Goal: Check status: Check status

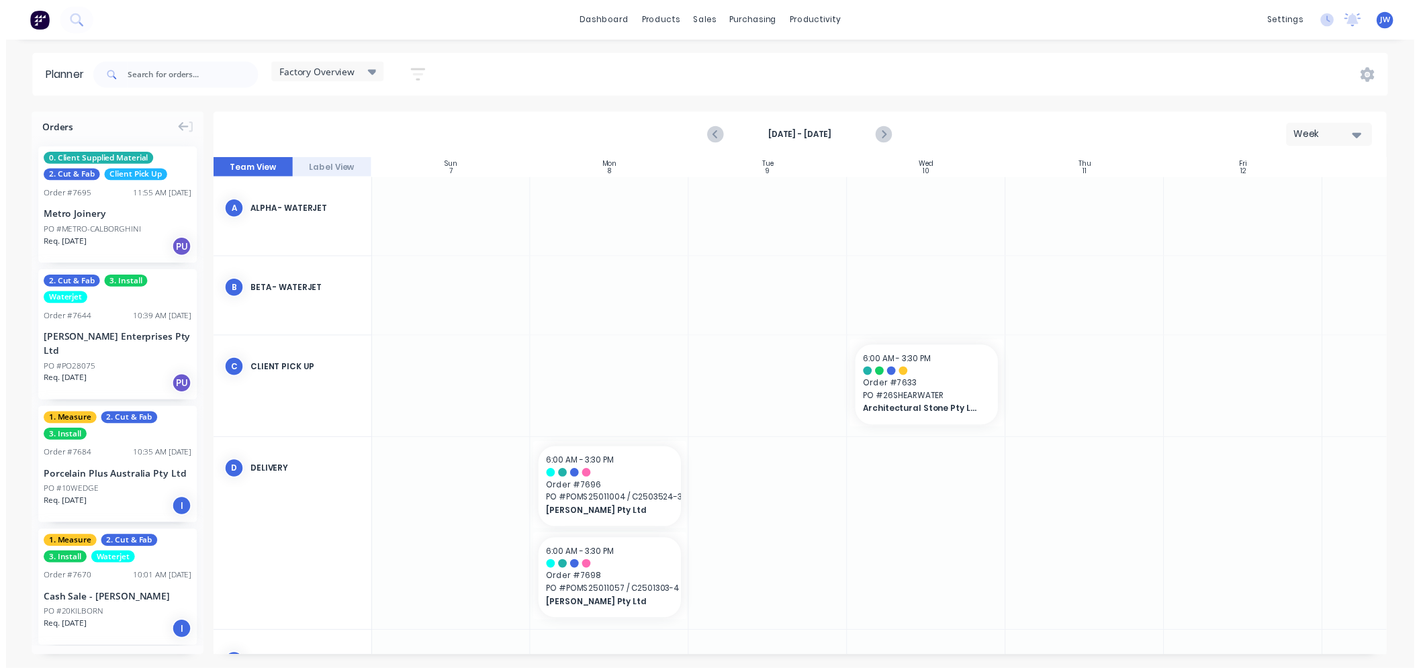
scroll to position [338, 101]
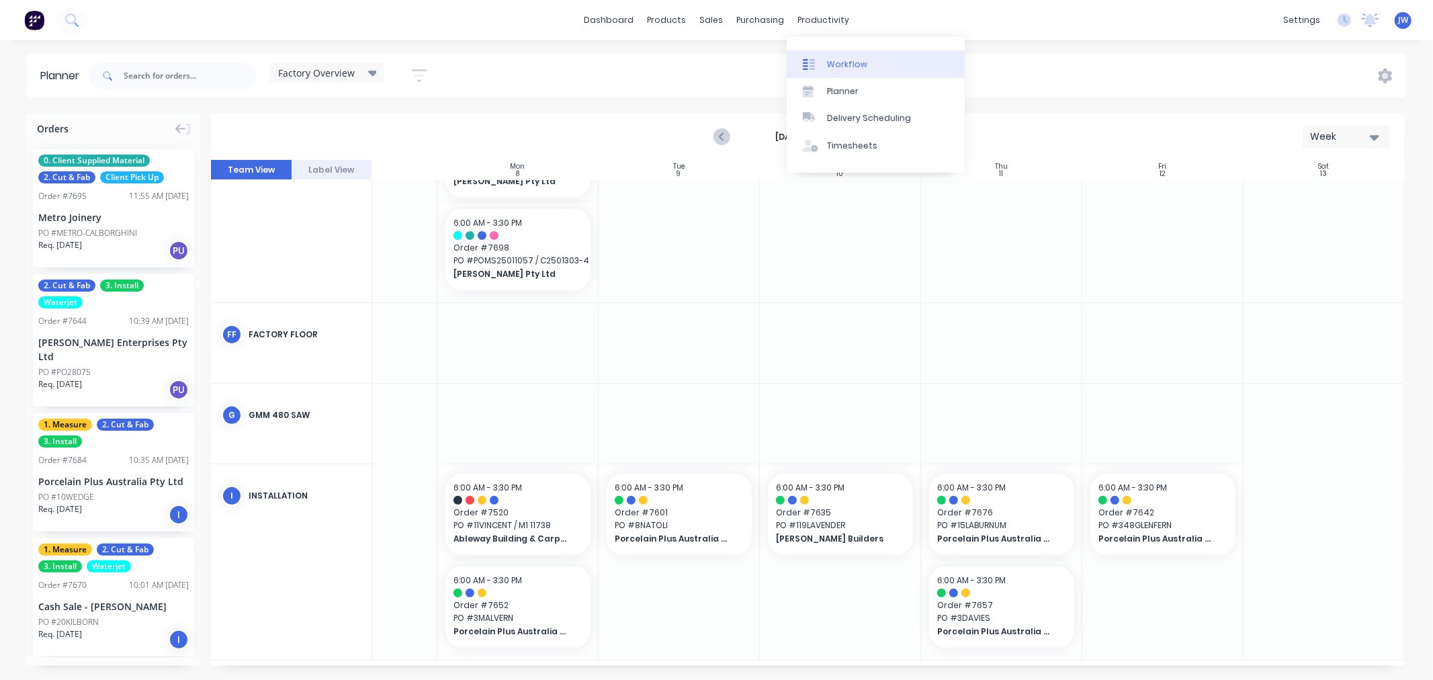
click at [835, 58] on div "Workflow" at bounding box center [847, 64] width 40 height 12
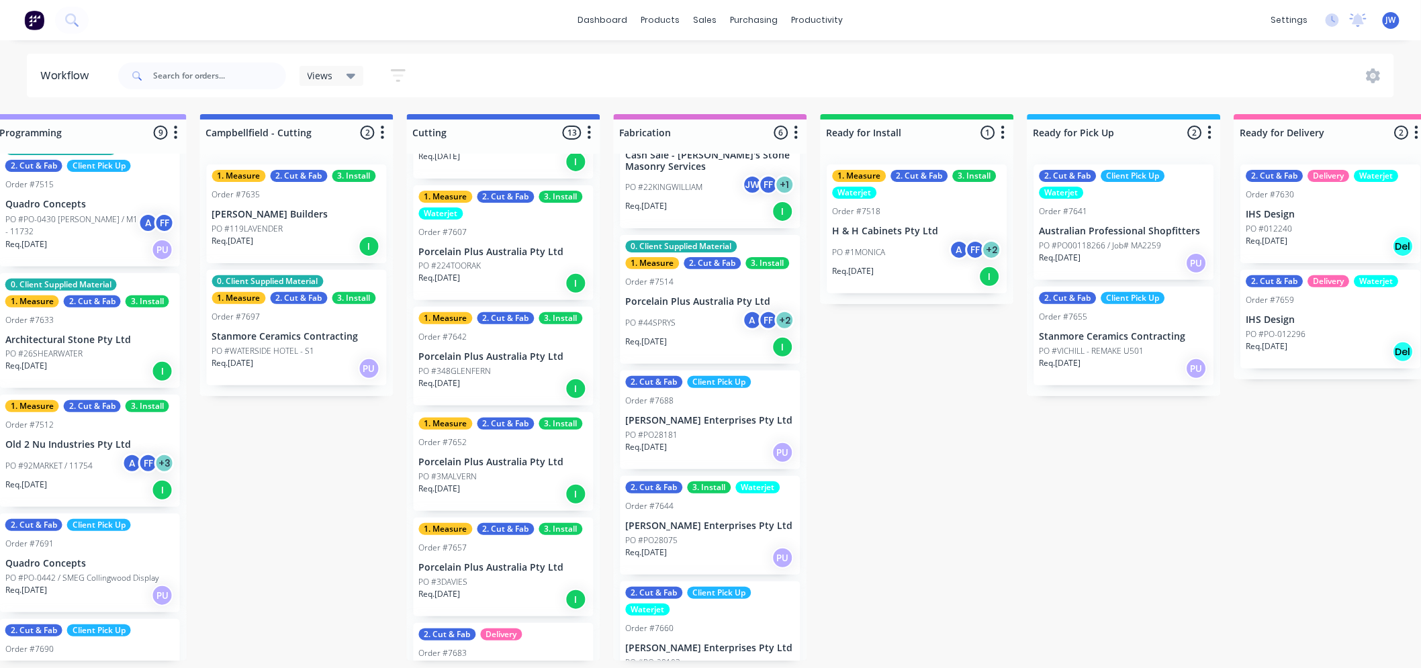
scroll to position [249, 0]
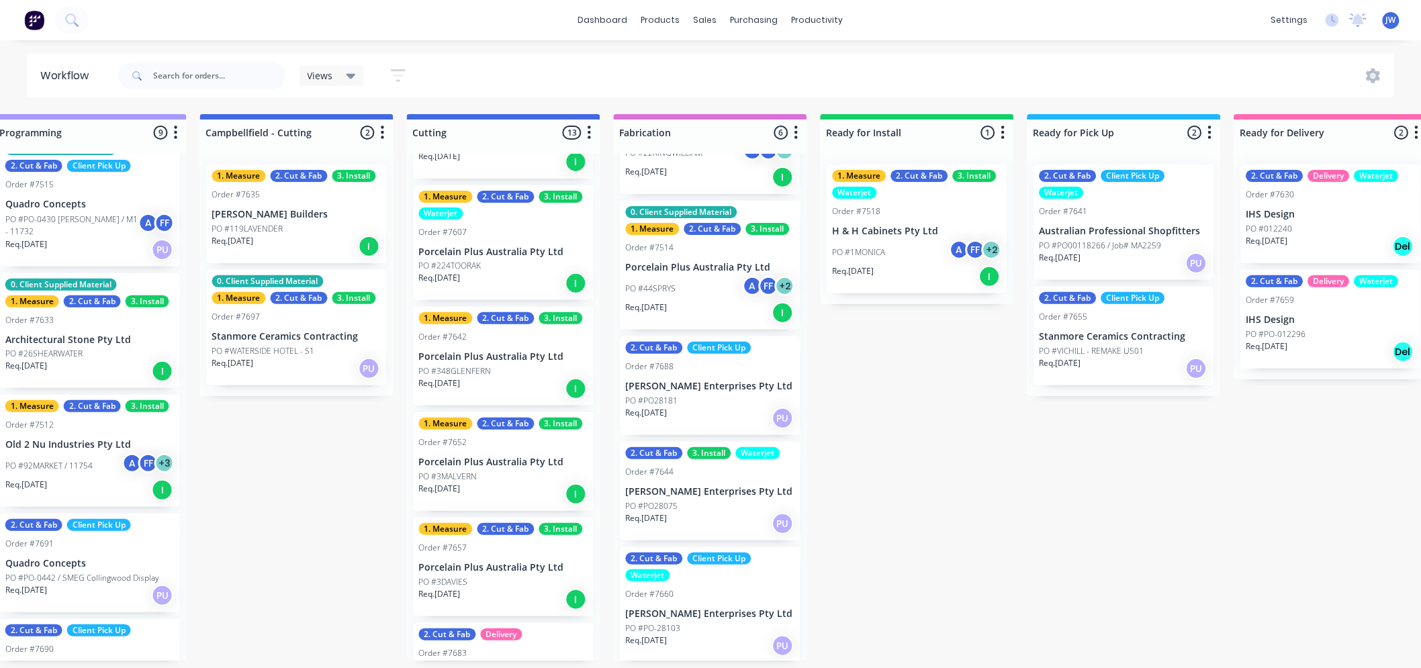
click at [666, 509] on p "PO #PO28075" at bounding box center [652, 506] width 52 height 12
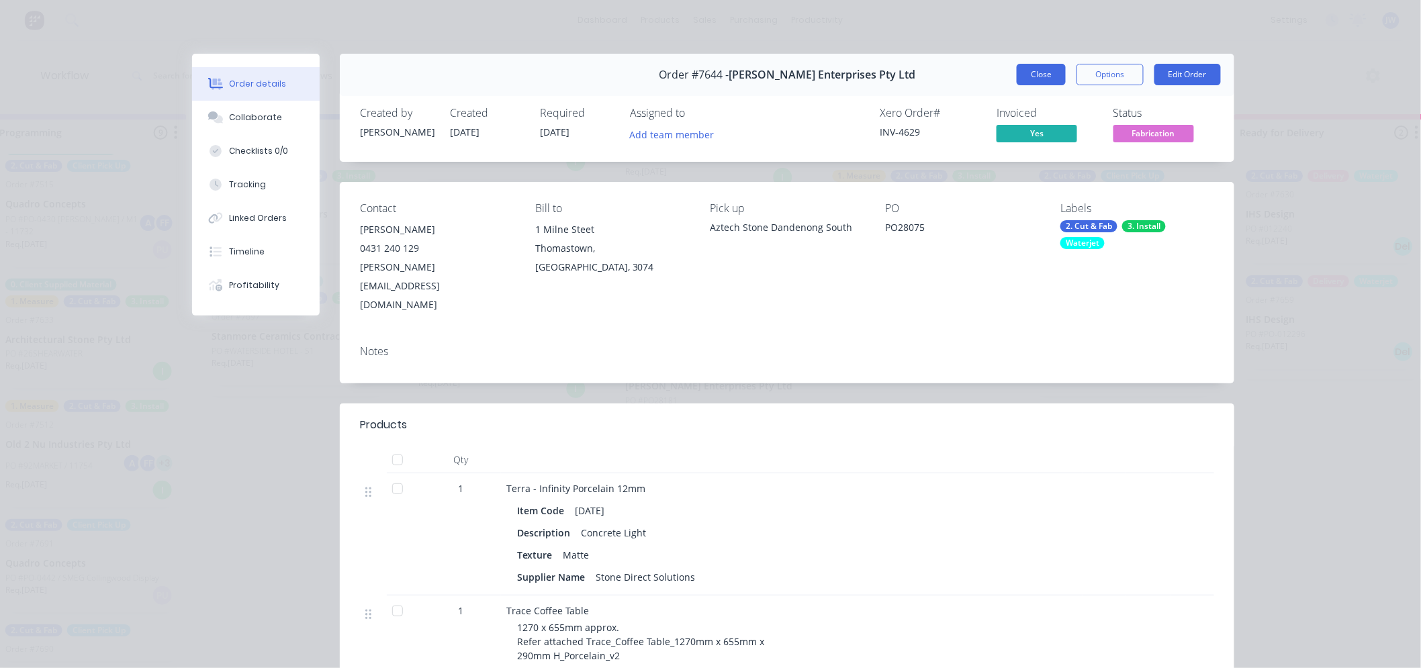
click at [1036, 85] on button "Close" at bounding box center [1041, 74] width 49 height 21
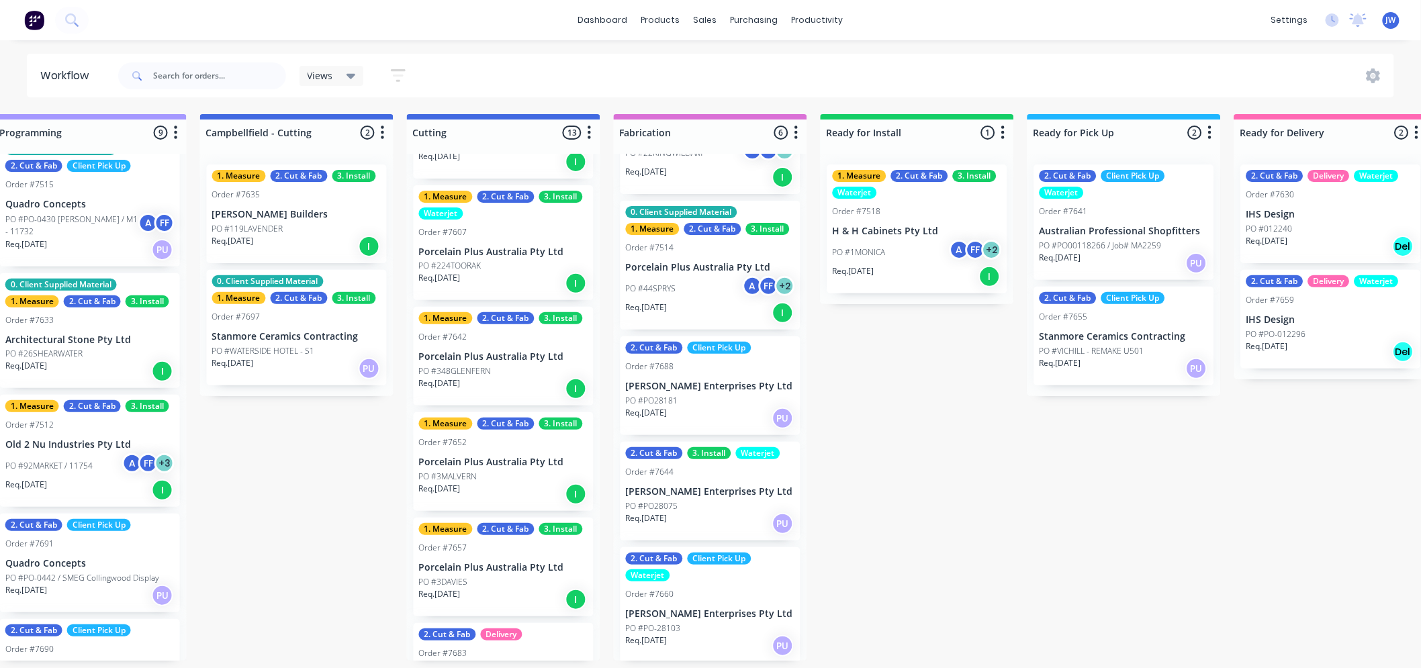
click at [692, 504] on div "PO #PO28075" at bounding box center [710, 506] width 169 height 12
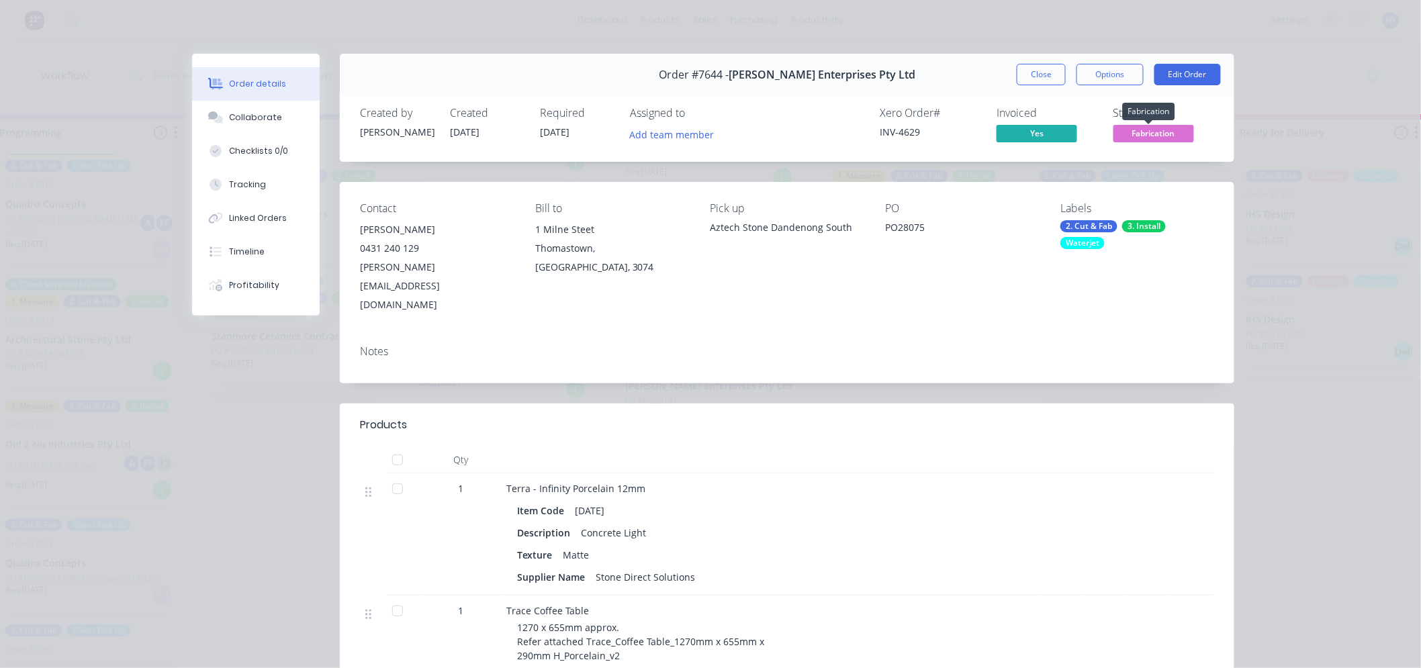
click at [1146, 132] on span "Fabrication" at bounding box center [1154, 133] width 81 height 17
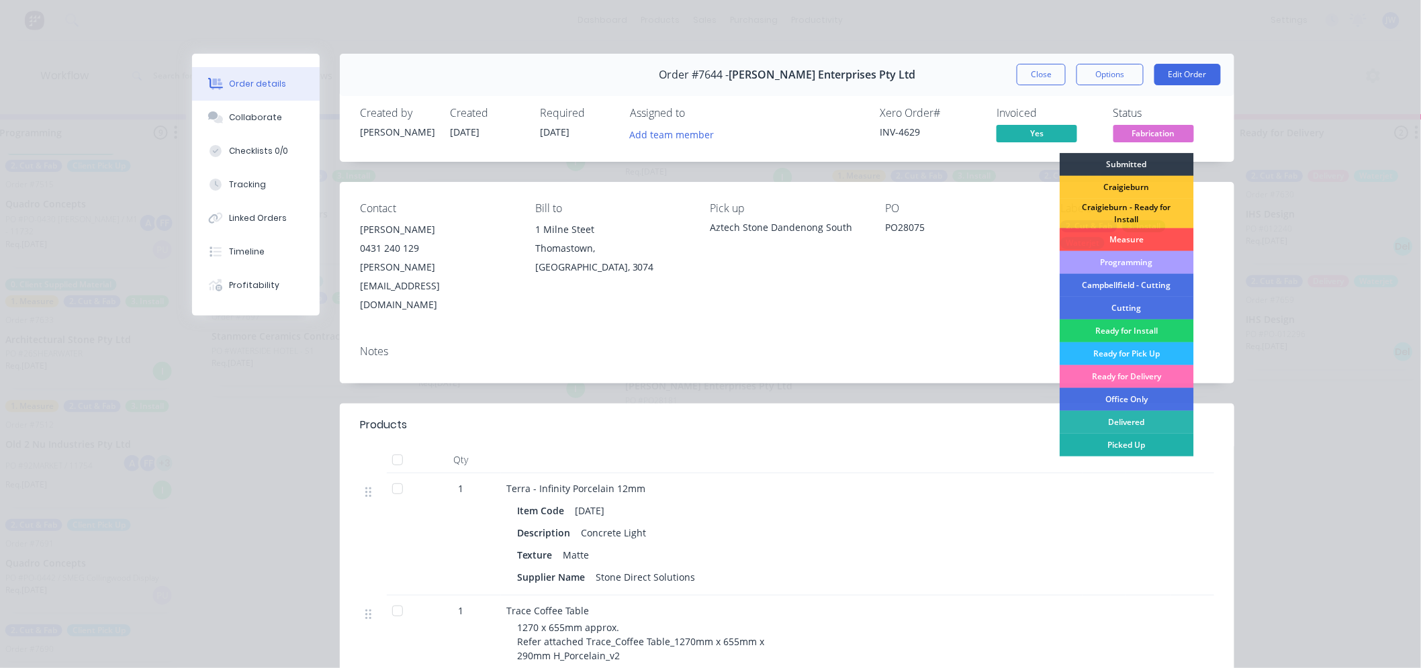
click at [1139, 446] on div "Picked Up" at bounding box center [1127, 445] width 134 height 23
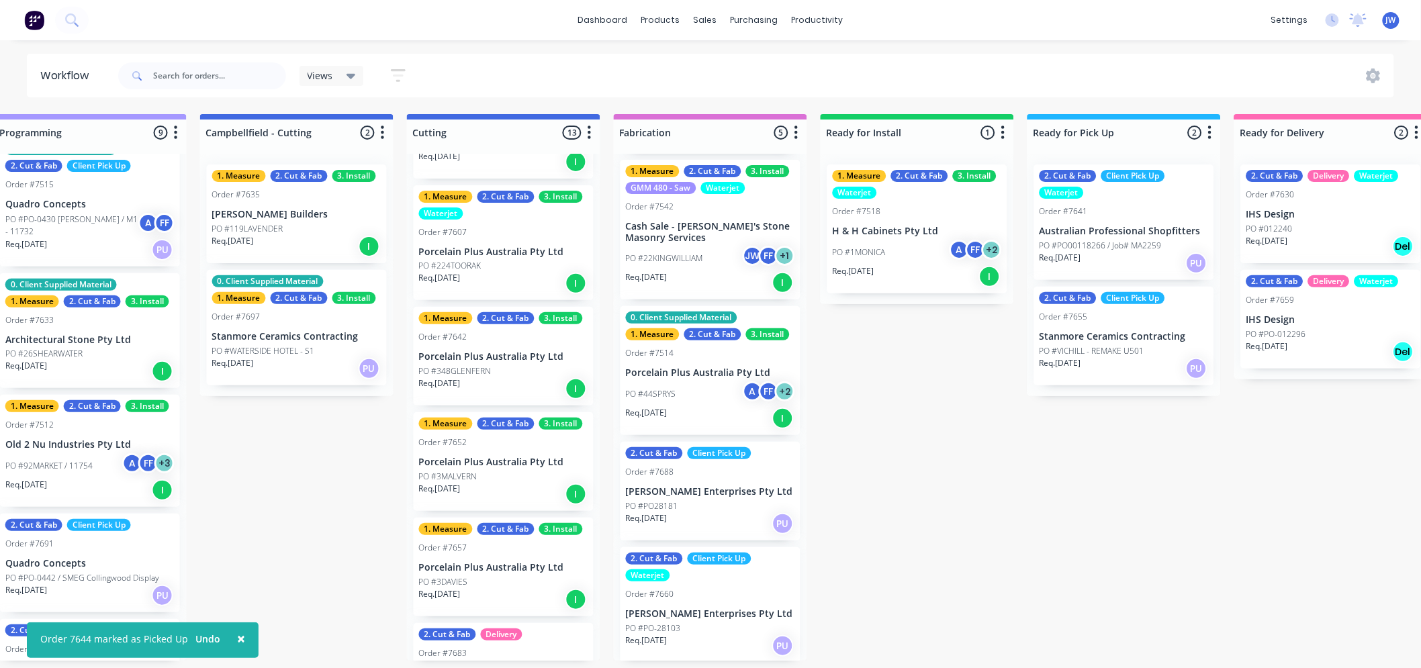
scroll to position [3, 863]
click at [695, 623] on div "PO #PO-28103" at bounding box center [710, 629] width 169 height 12
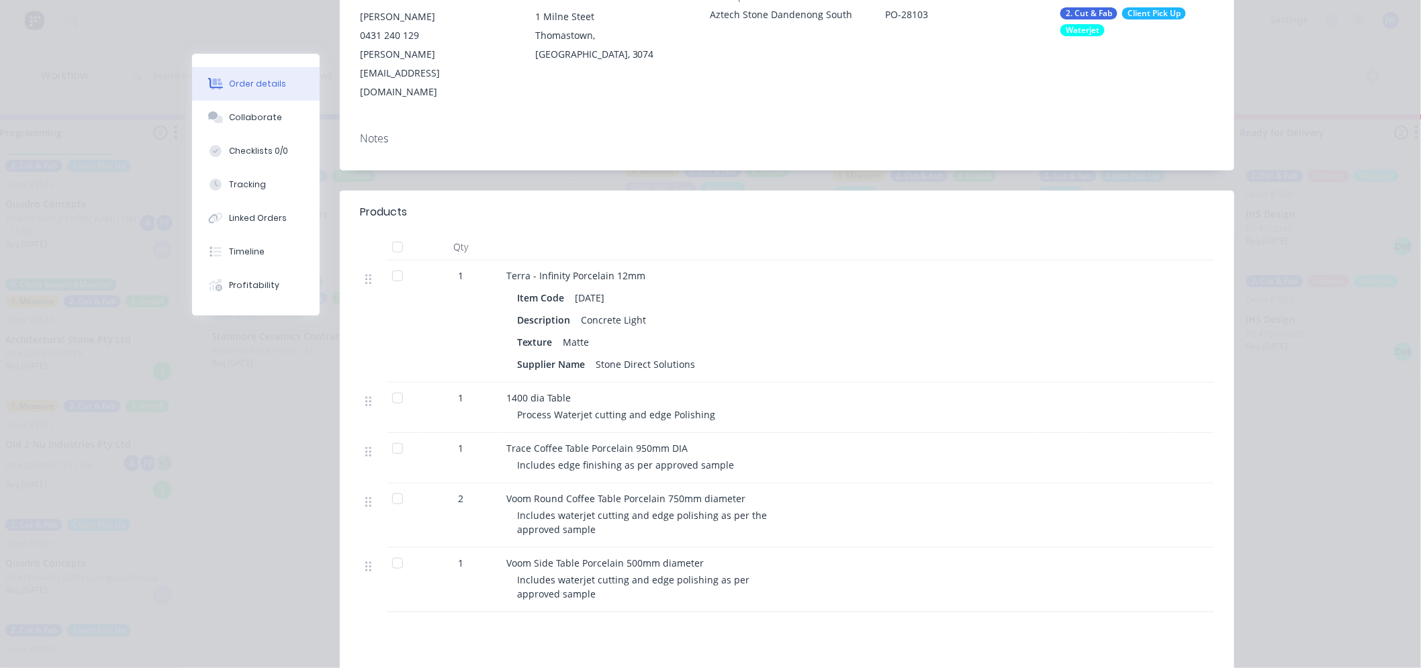
scroll to position [28, 0]
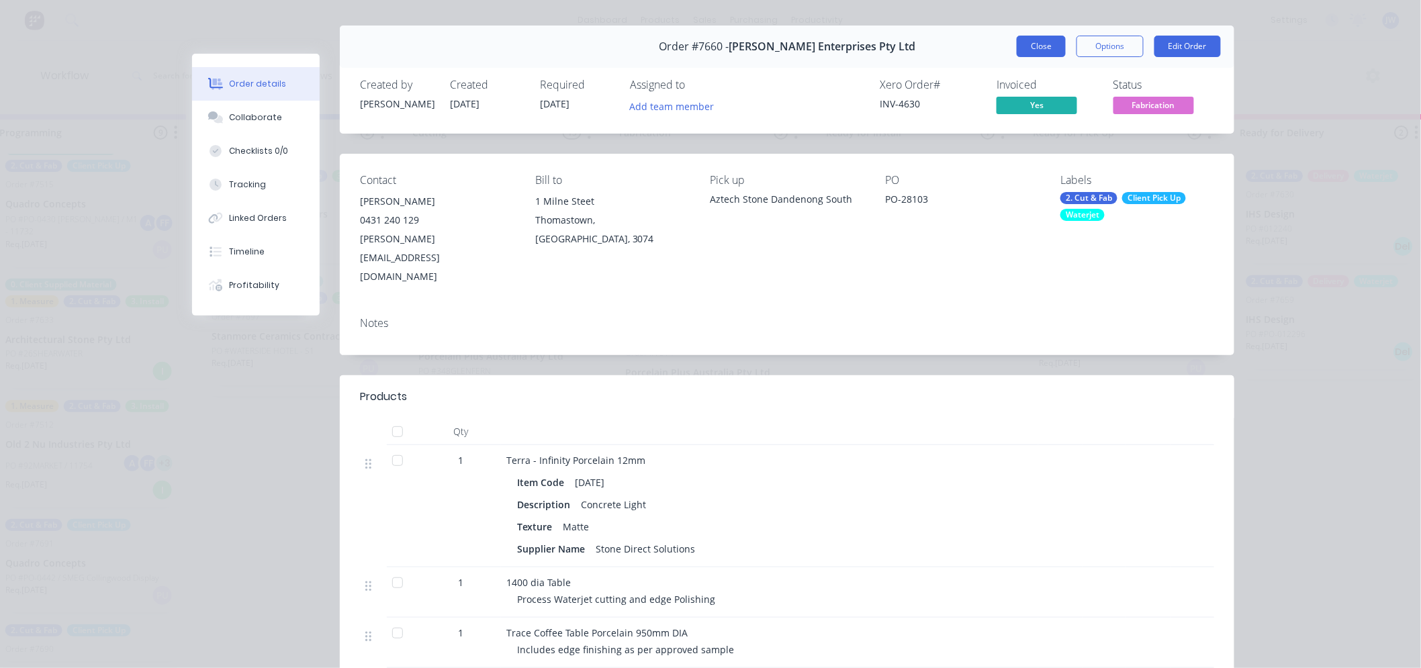
click at [1028, 50] on button "Close" at bounding box center [1041, 46] width 49 height 21
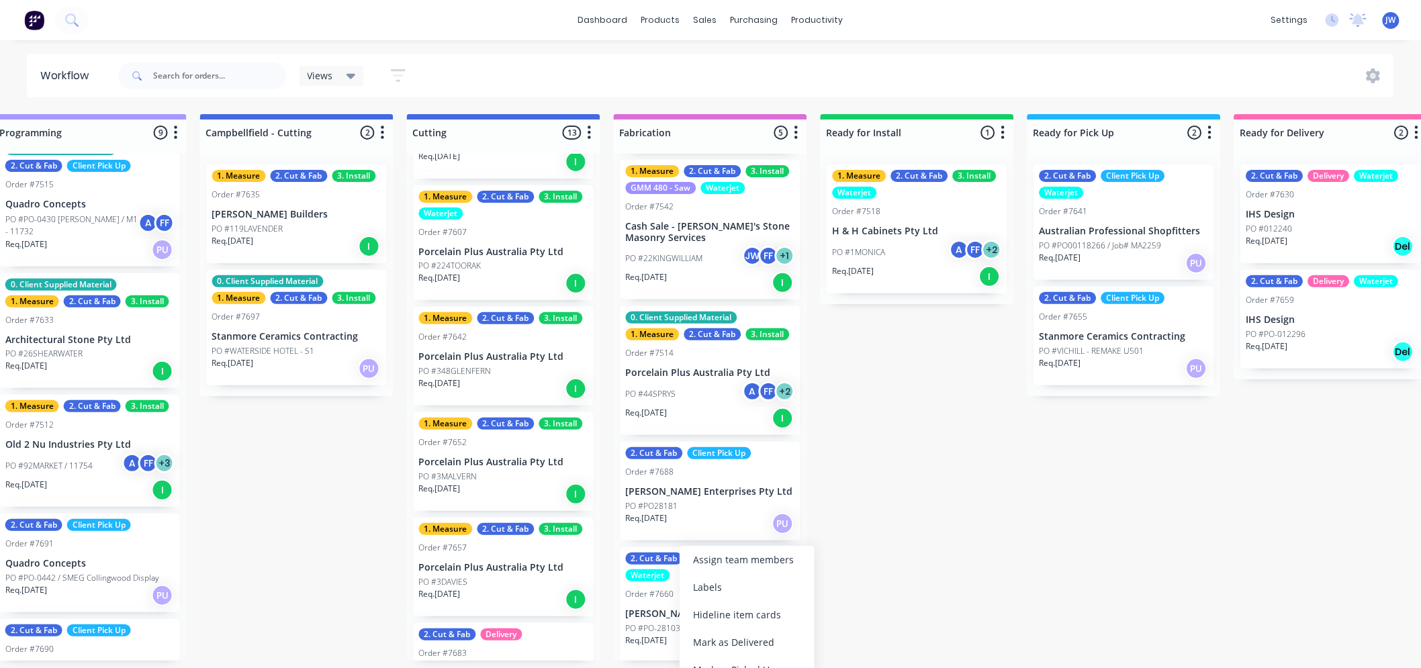
click at [652, 608] on p "[PERSON_NAME] Enterprises Pty Ltd" at bounding box center [710, 613] width 169 height 11
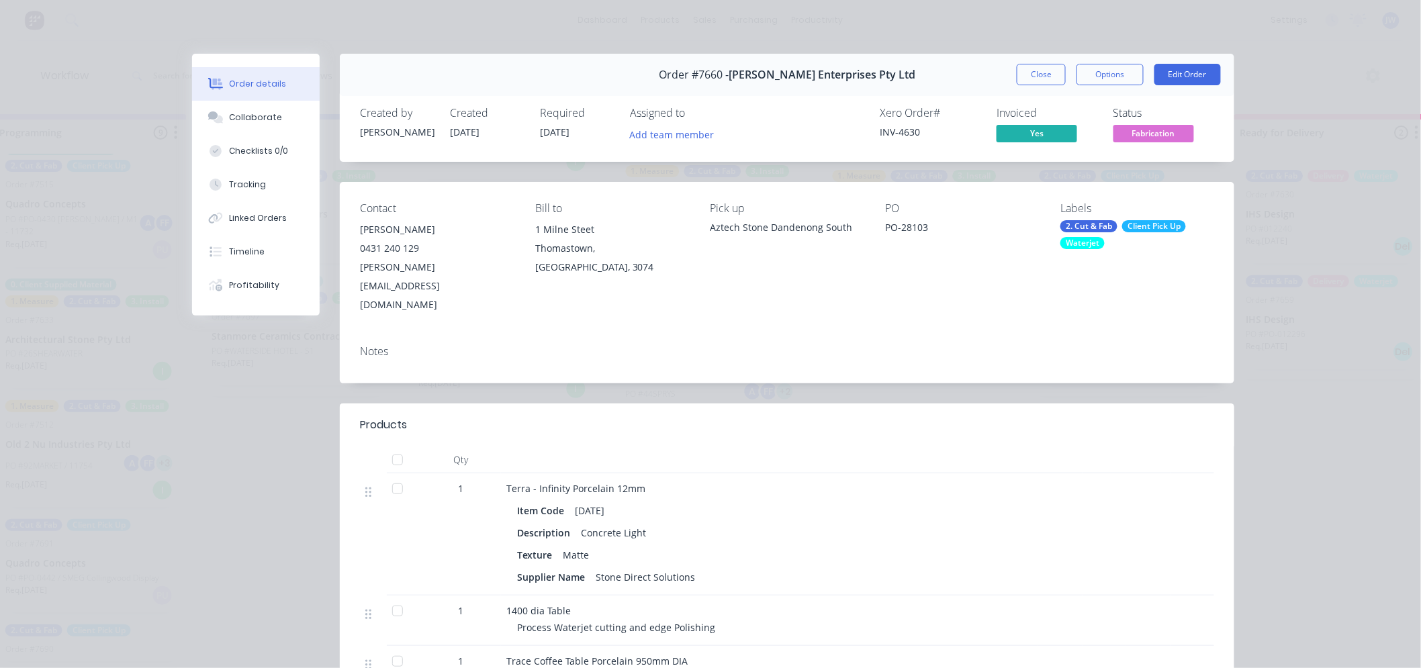
click at [1154, 130] on span "Fabrication" at bounding box center [1154, 133] width 81 height 17
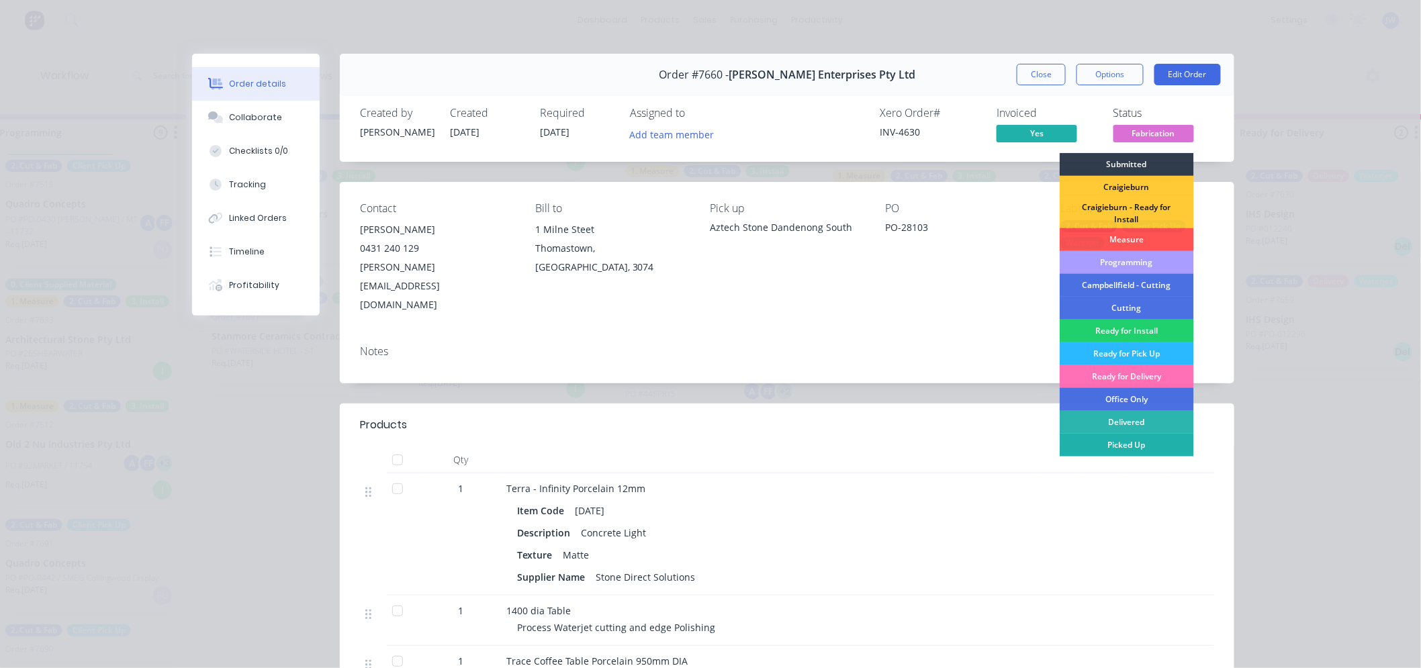
click at [1131, 438] on div "Picked Up" at bounding box center [1127, 445] width 134 height 23
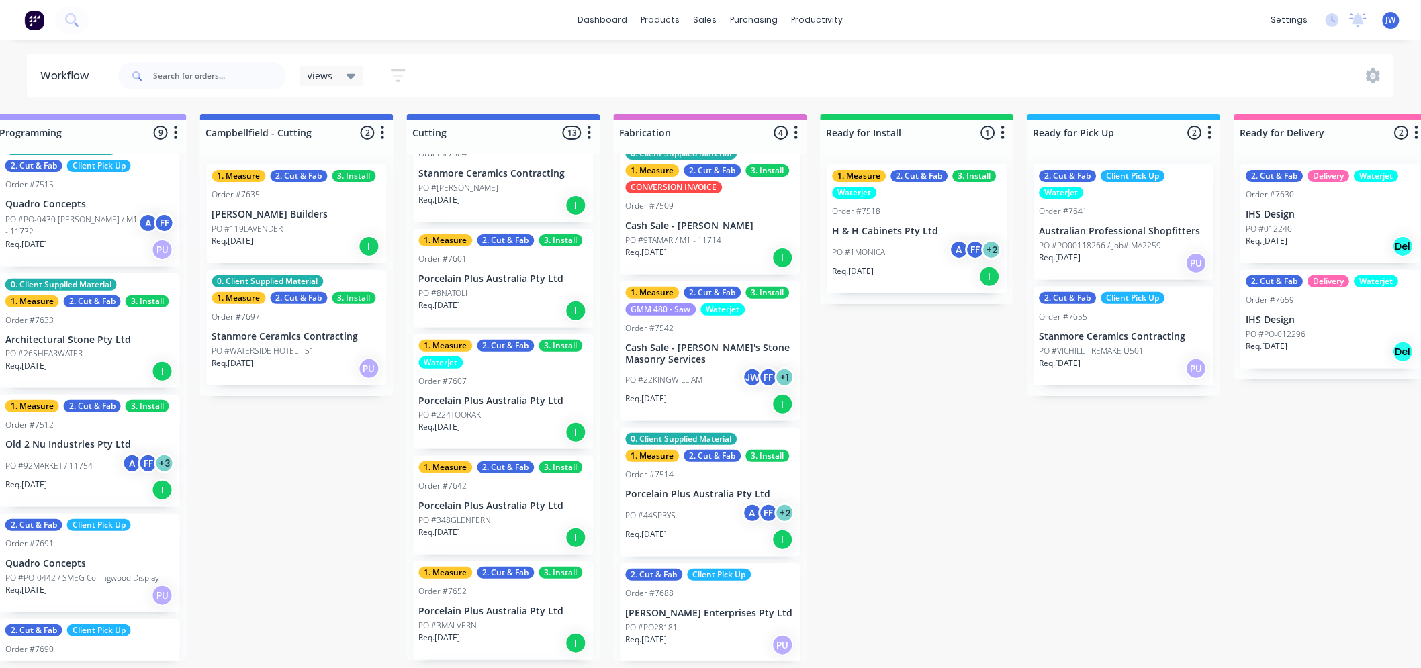
scroll to position [149, 0]
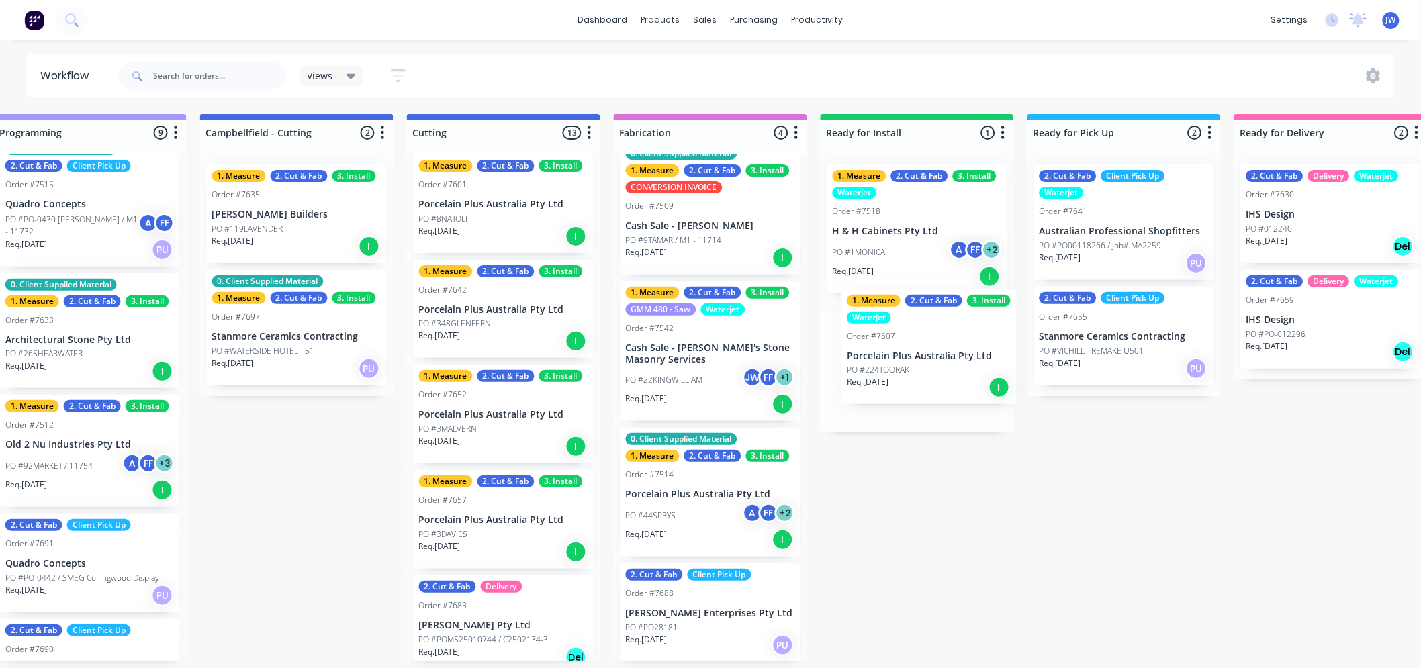
drag, startPoint x: 435, startPoint y: 332, endPoint x: 869, endPoint y: 365, distance: 435.2
click at [869, 365] on div "Submitted 18 Status colour #273444 hex #273444 Save Cancel Summaries Total orde…" at bounding box center [539, 387] width 2824 height 547
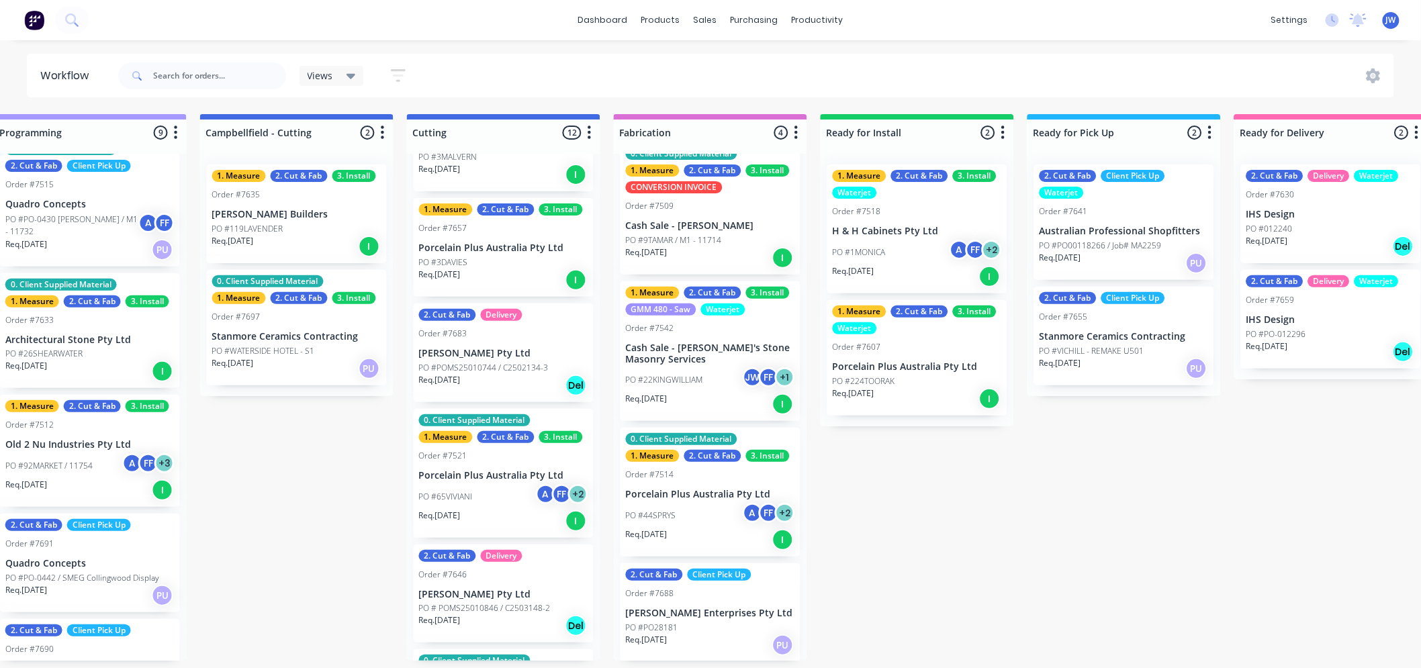
scroll to position [447, 0]
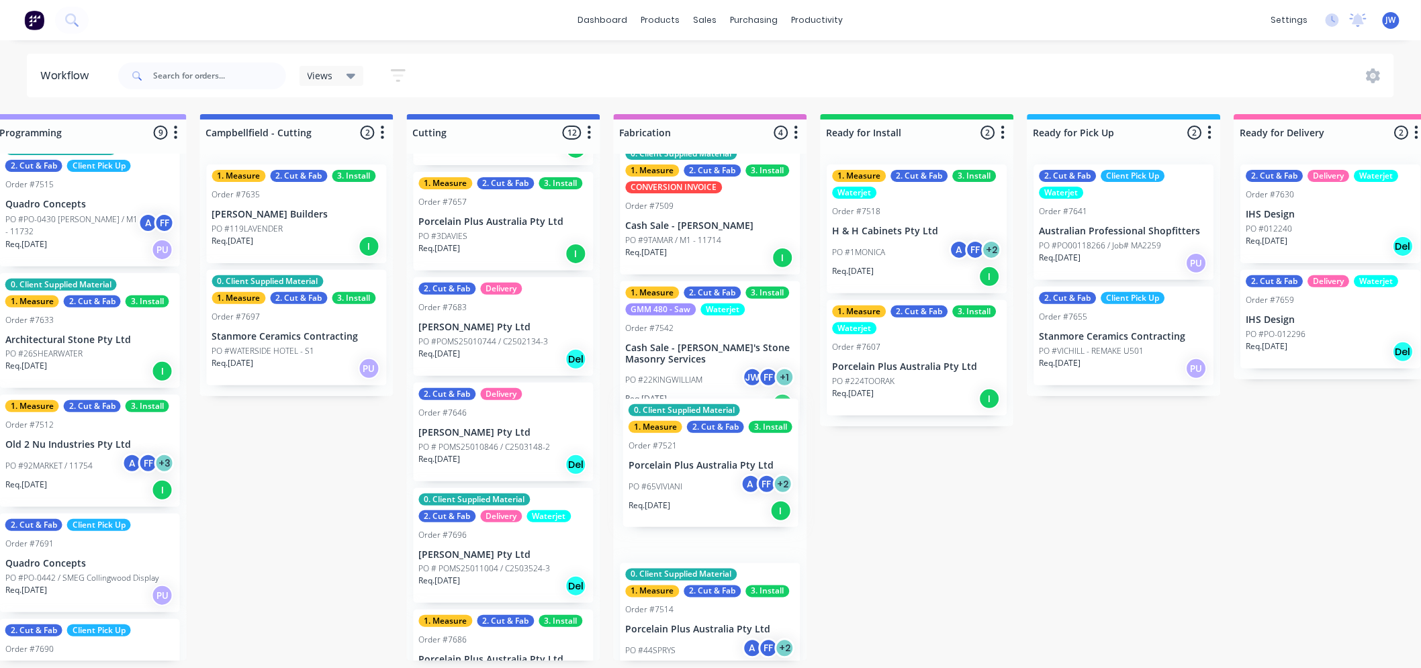
drag, startPoint x: 450, startPoint y: 461, endPoint x: 665, endPoint y: 482, distance: 215.9
click at [665, 482] on div "Submitted 18 Status colour #273444 hex #273444 Save Cancel Summaries Total orde…" at bounding box center [539, 387] width 2824 height 547
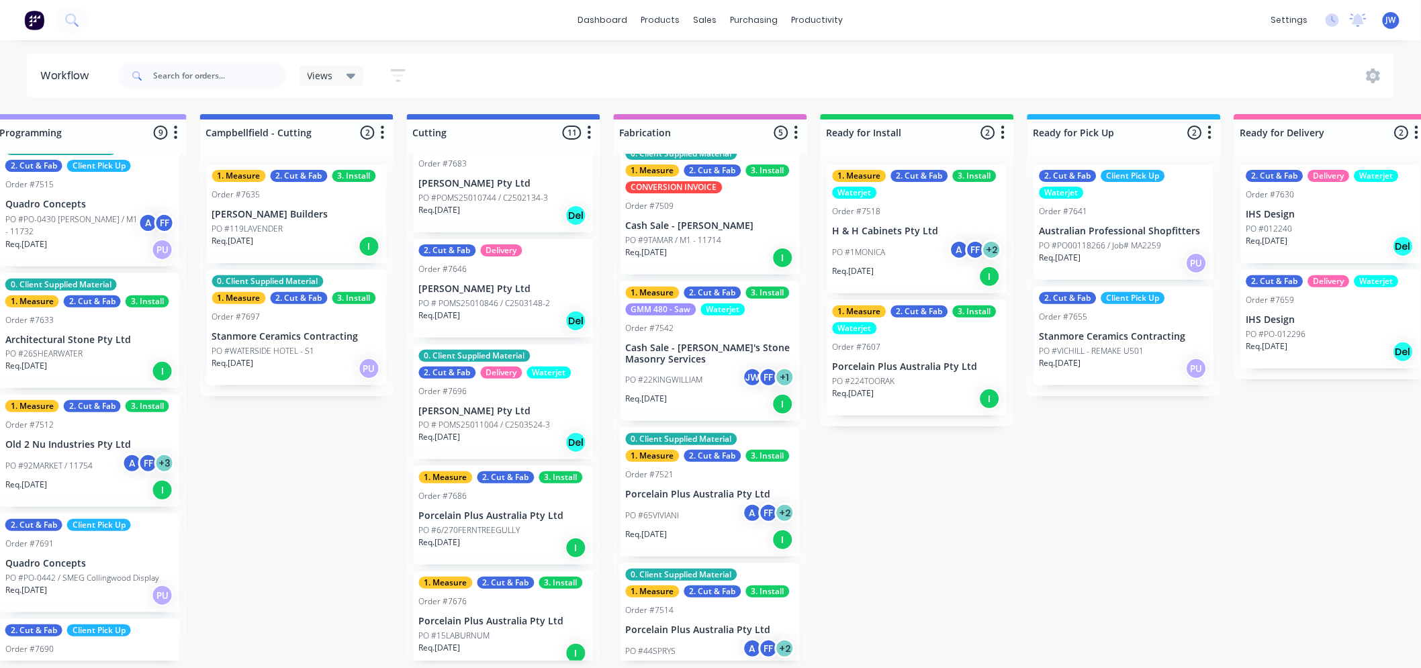
scroll to position [596, 0]
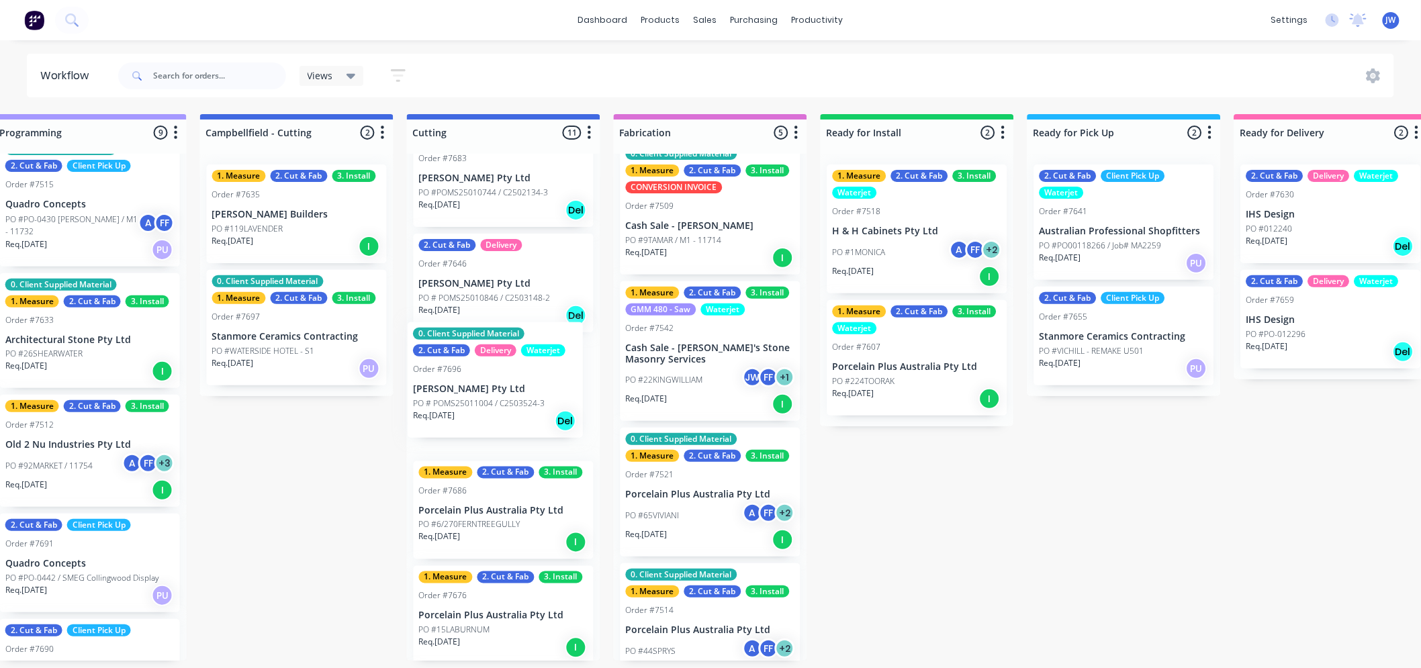
drag, startPoint x: 471, startPoint y: 406, endPoint x: 471, endPoint y: 394, distance: 11.4
click at [471, 394] on div "0. Client Supplied Material 1. Measure 2. Cut & Fab 3. Install Waterjet Order #…" at bounding box center [503, 407] width 193 height 507
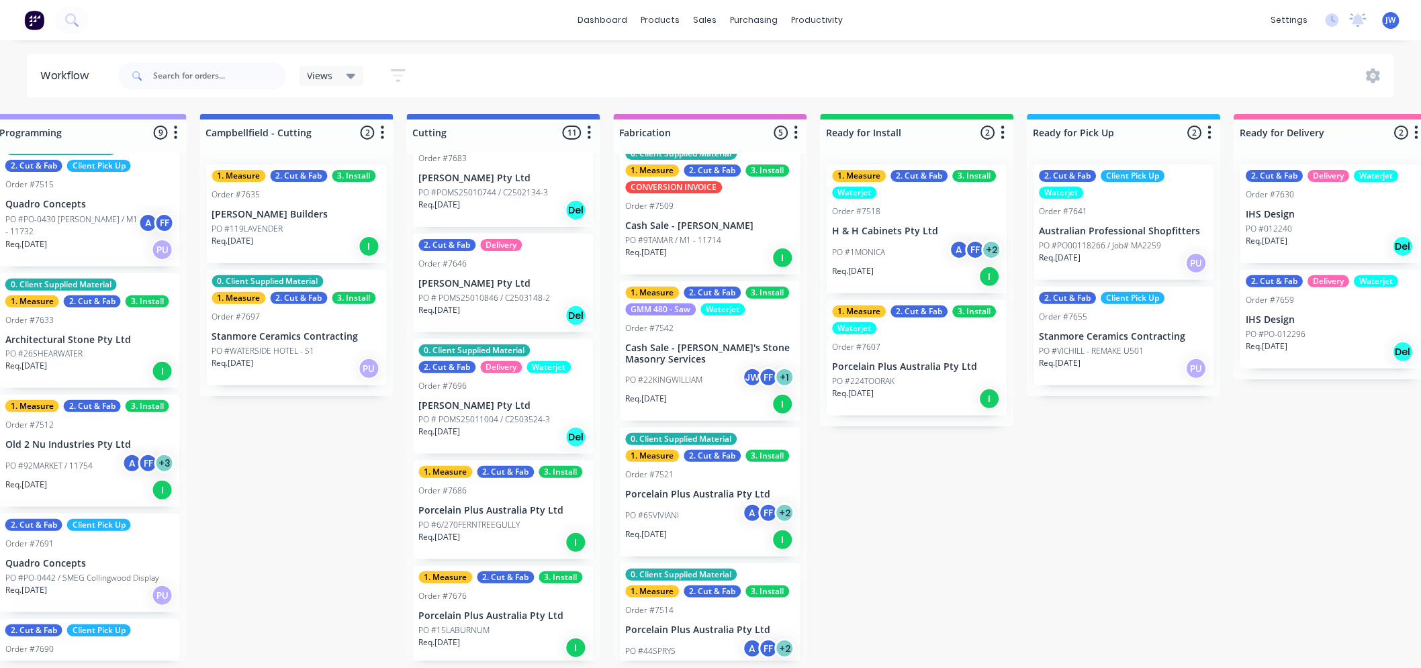
click at [480, 388] on div "0. Client Supplied Material 2. Cut & Fab Delivery Waterjet Order #7696 [PERSON_…" at bounding box center [504, 397] width 180 height 116
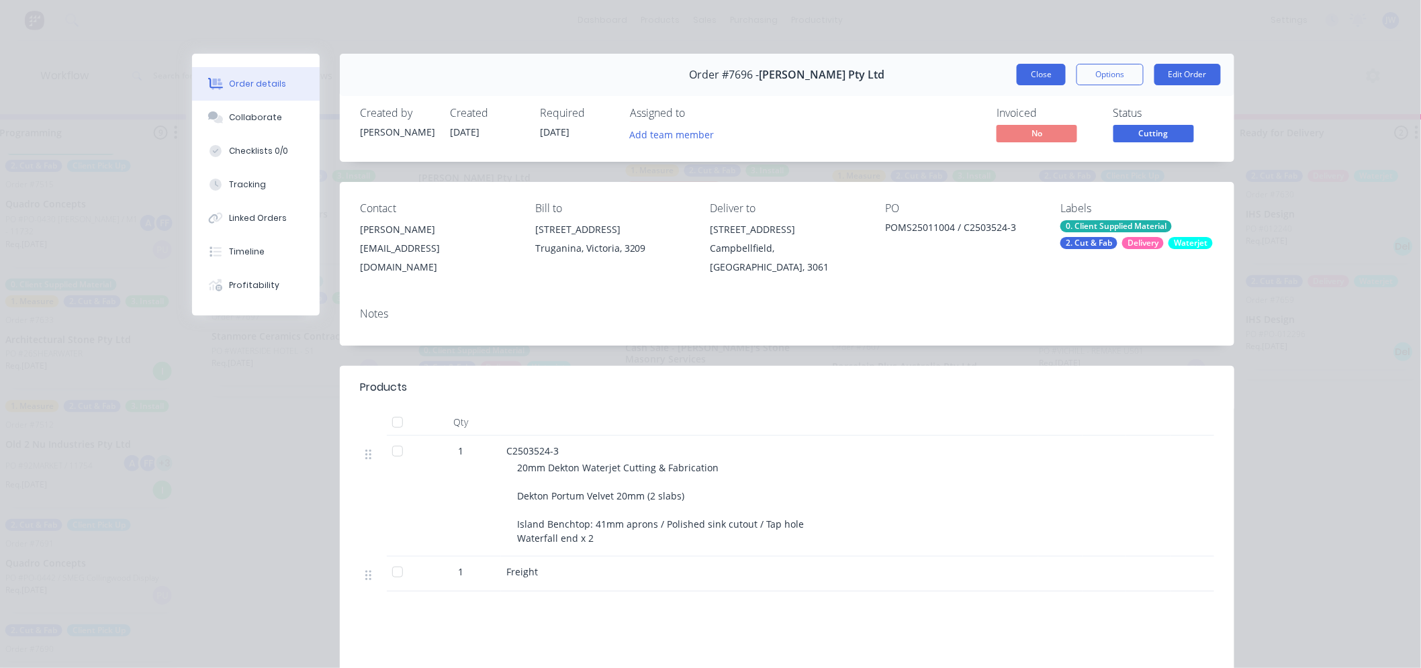
click at [1028, 75] on button "Close" at bounding box center [1041, 74] width 49 height 21
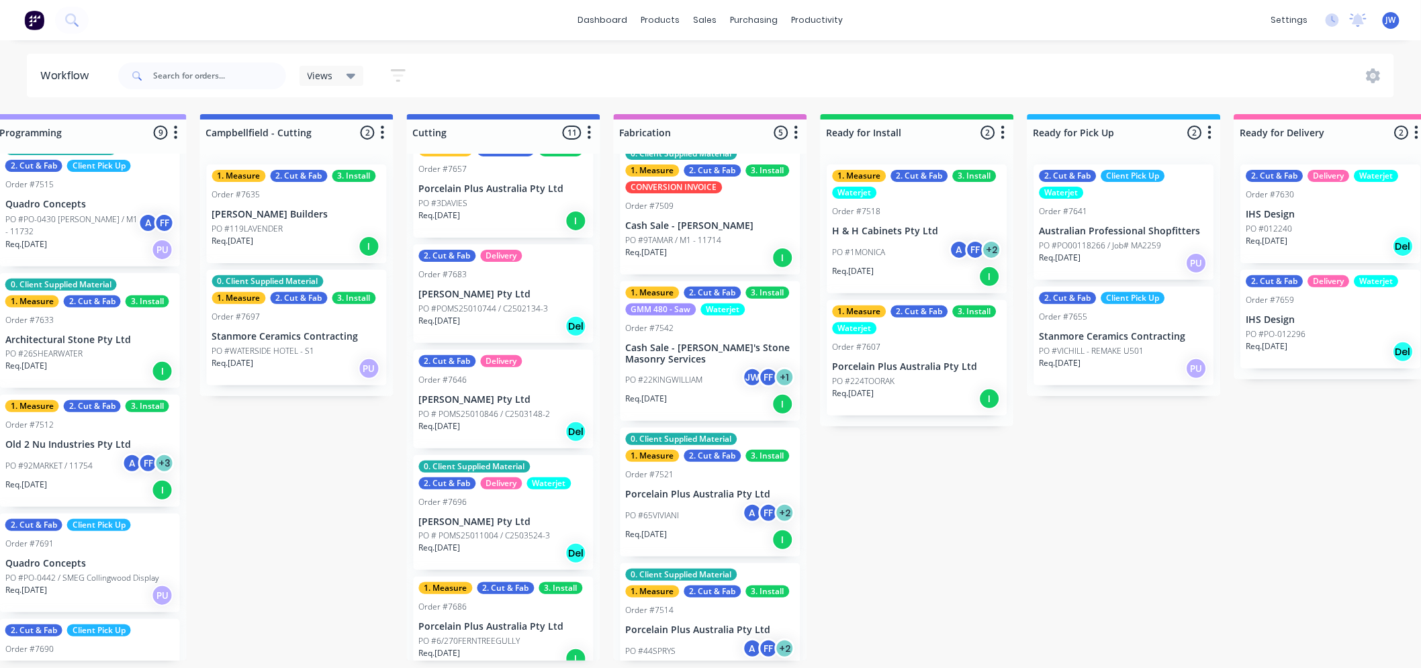
scroll to position [480, 0]
click at [486, 400] on p "[PERSON_NAME] Pty Ltd" at bounding box center [503, 400] width 169 height 11
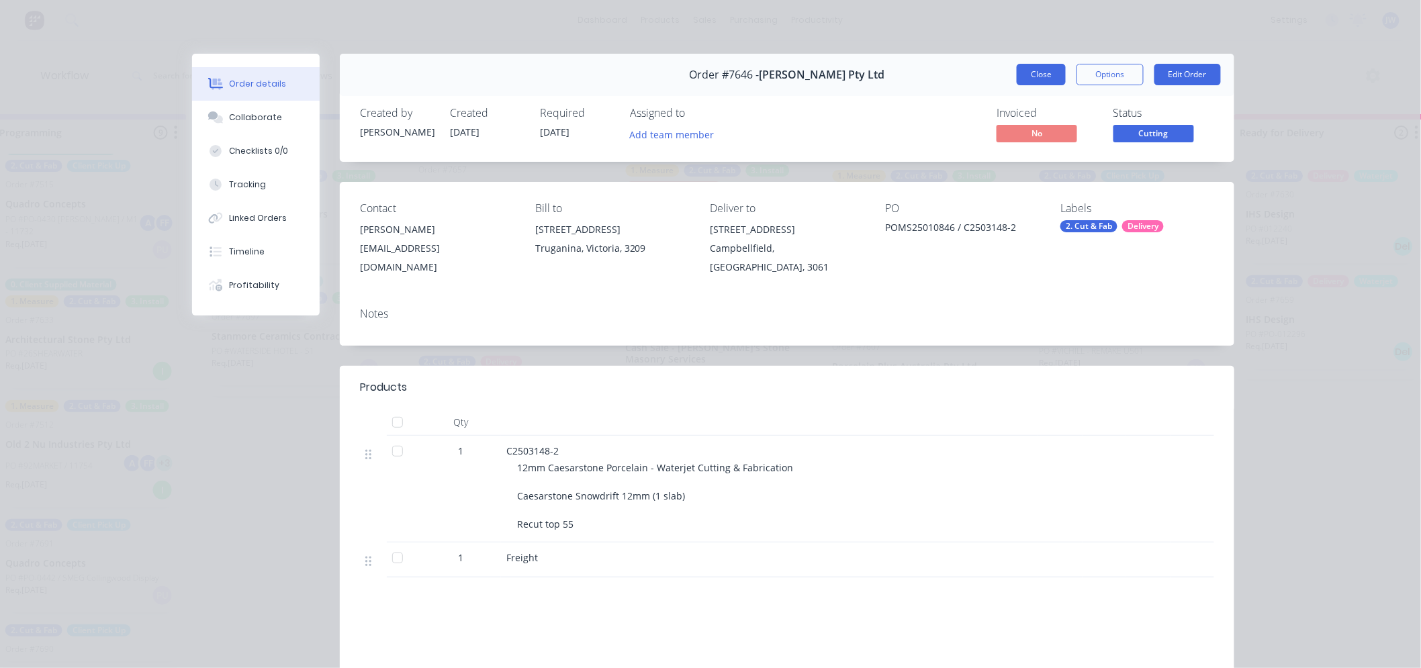
click at [1032, 81] on button "Close" at bounding box center [1041, 74] width 49 height 21
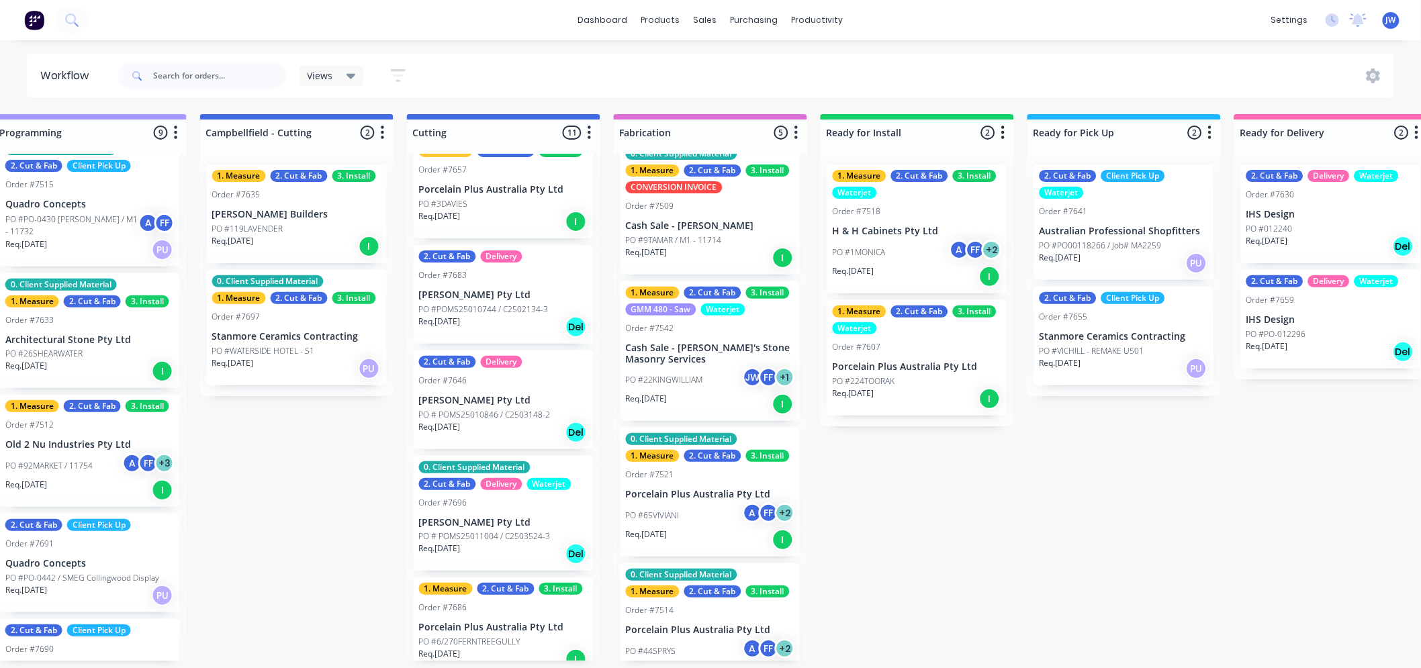
click at [486, 520] on p "[PERSON_NAME] Pty Ltd" at bounding box center [503, 522] width 169 height 11
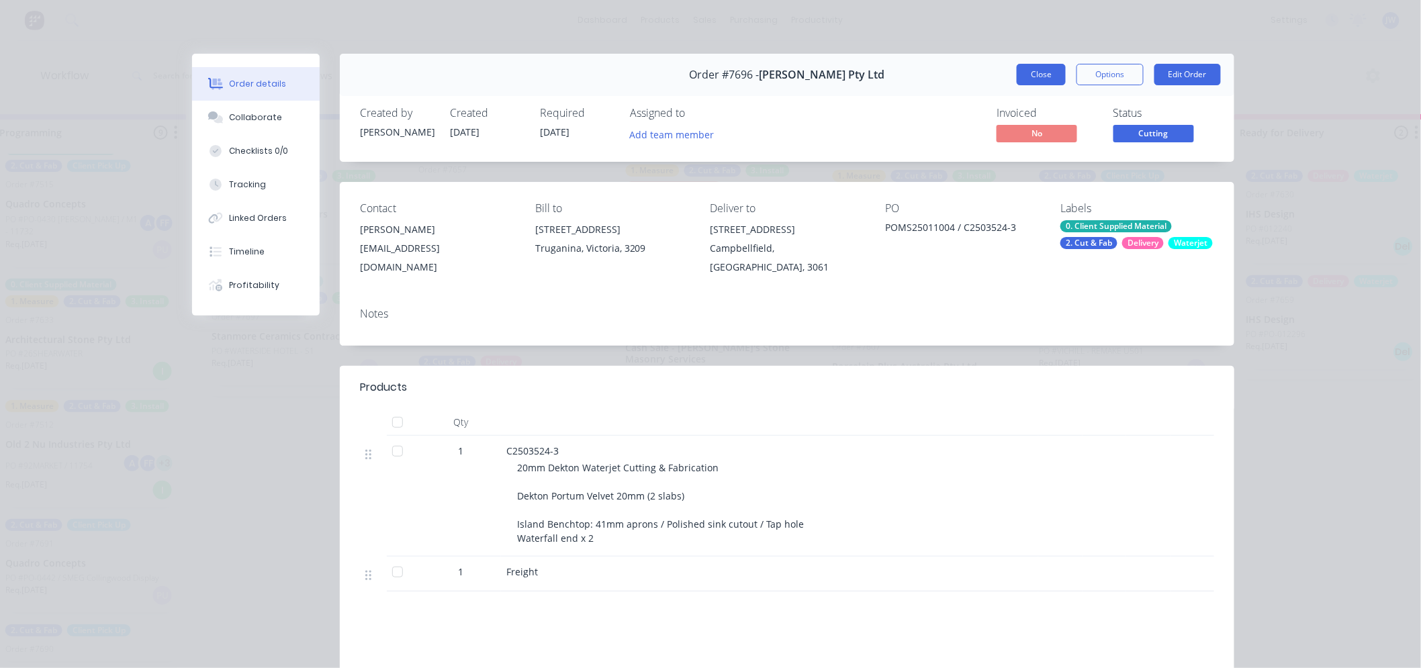
click at [1030, 76] on button "Close" at bounding box center [1041, 74] width 49 height 21
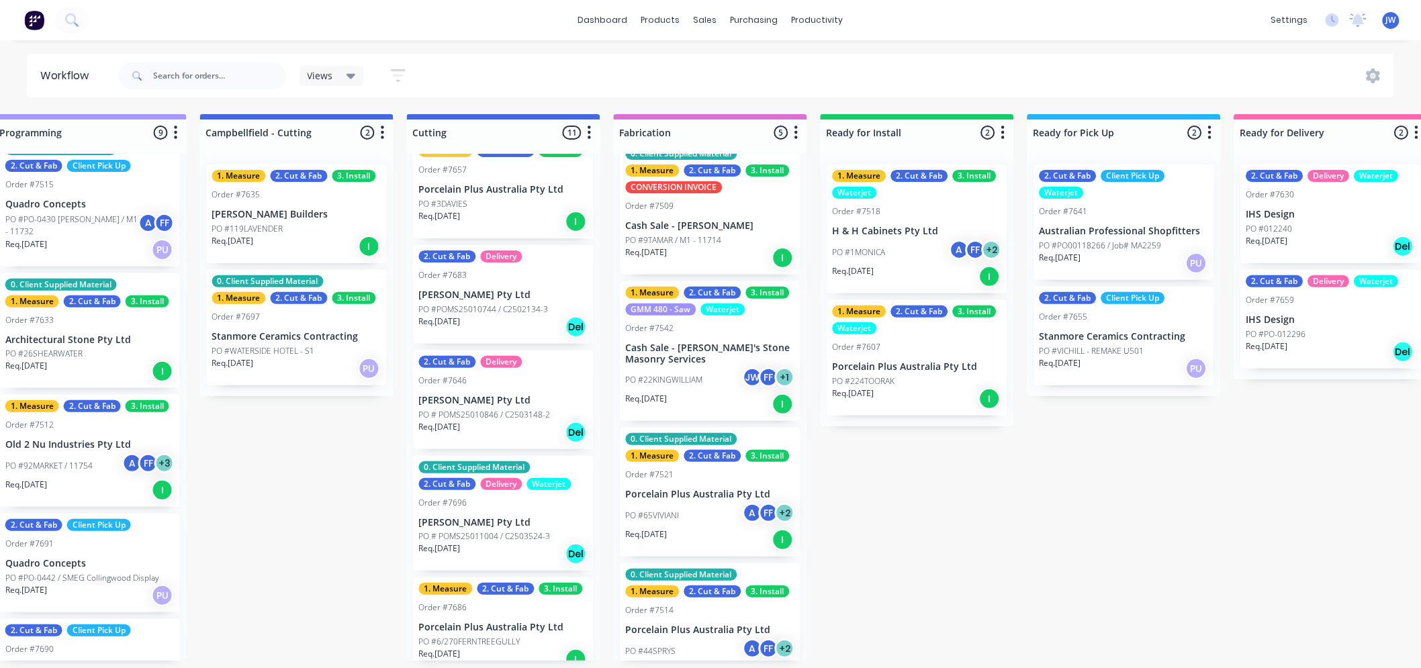
click at [474, 367] on div "2. Cut & Fab Delivery Order #7646 [PERSON_NAME] Pty Ltd PO # POMS25010846 / C25…" at bounding box center [504, 400] width 180 height 99
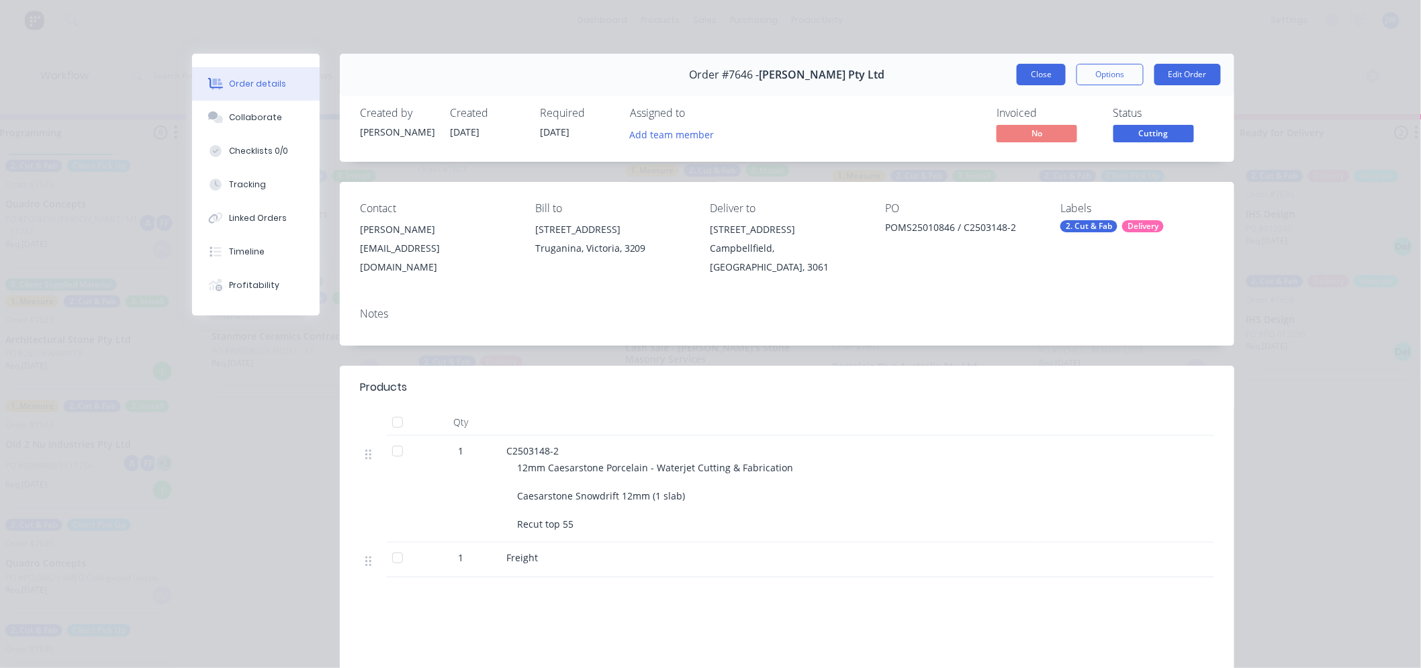
click at [1028, 78] on button "Close" at bounding box center [1041, 74] width 49 height 21
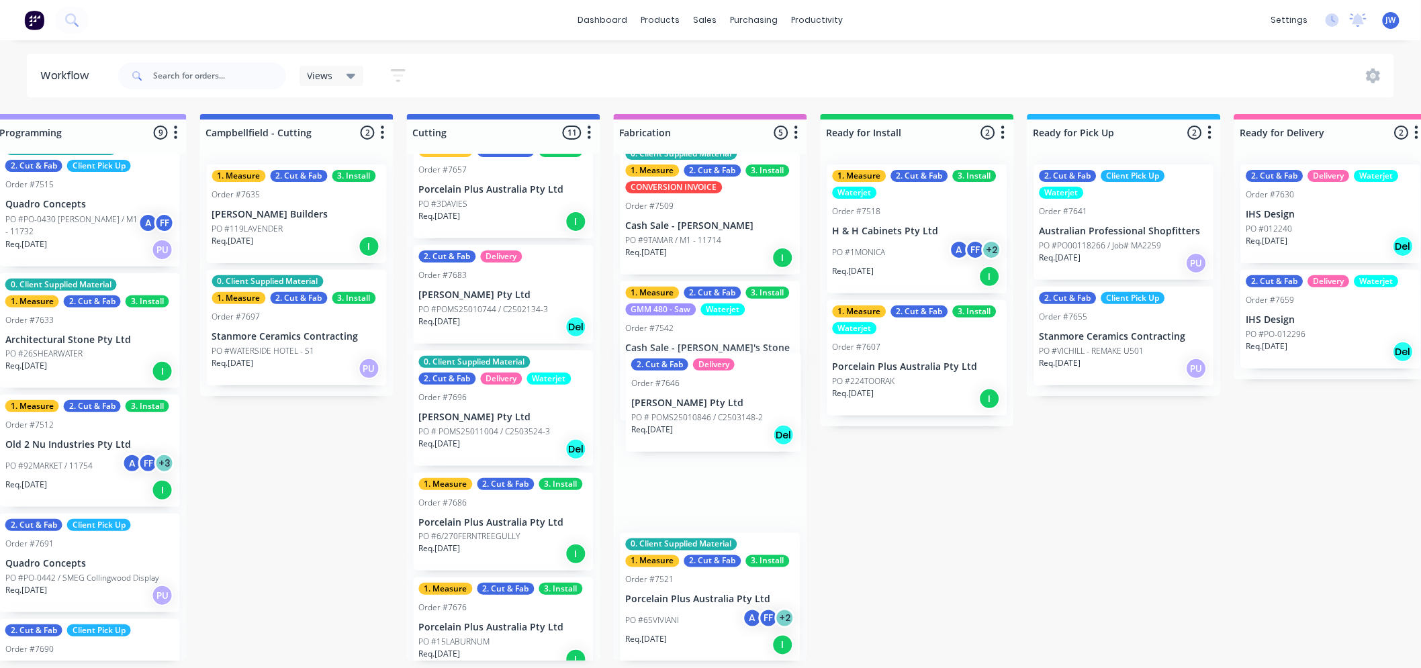
drag, startPoint x: 469, startPoint y: 390, endPoint x: 688, endPoint y: 397, distance: 219.0
click at [688, 397] on div "Submitted 18 Status colour #273444 hex #273444 Save Cancel Summaries Total orde…" at bounding box center [539, 387] width 2824 height 547
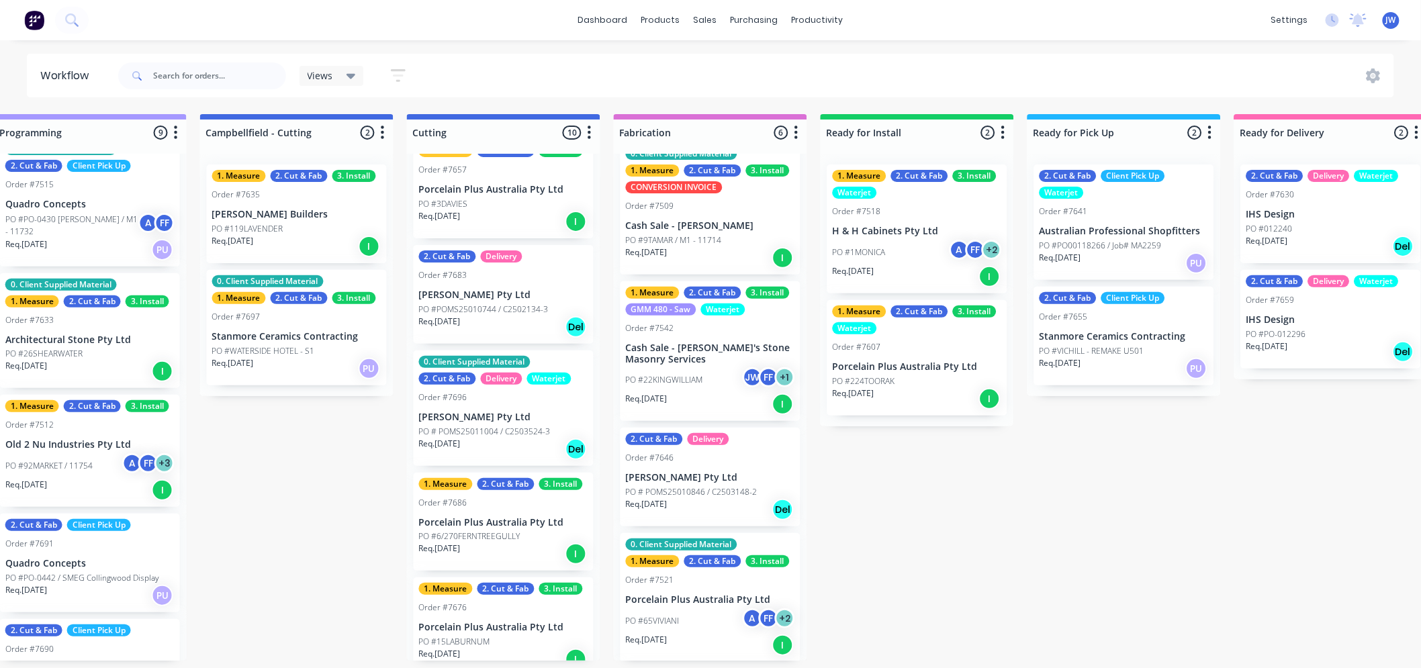
click at [494, 306] on p "PO #POMS25010744 / C2502134-3" at bounding box center [484, 310] width 130 height 12
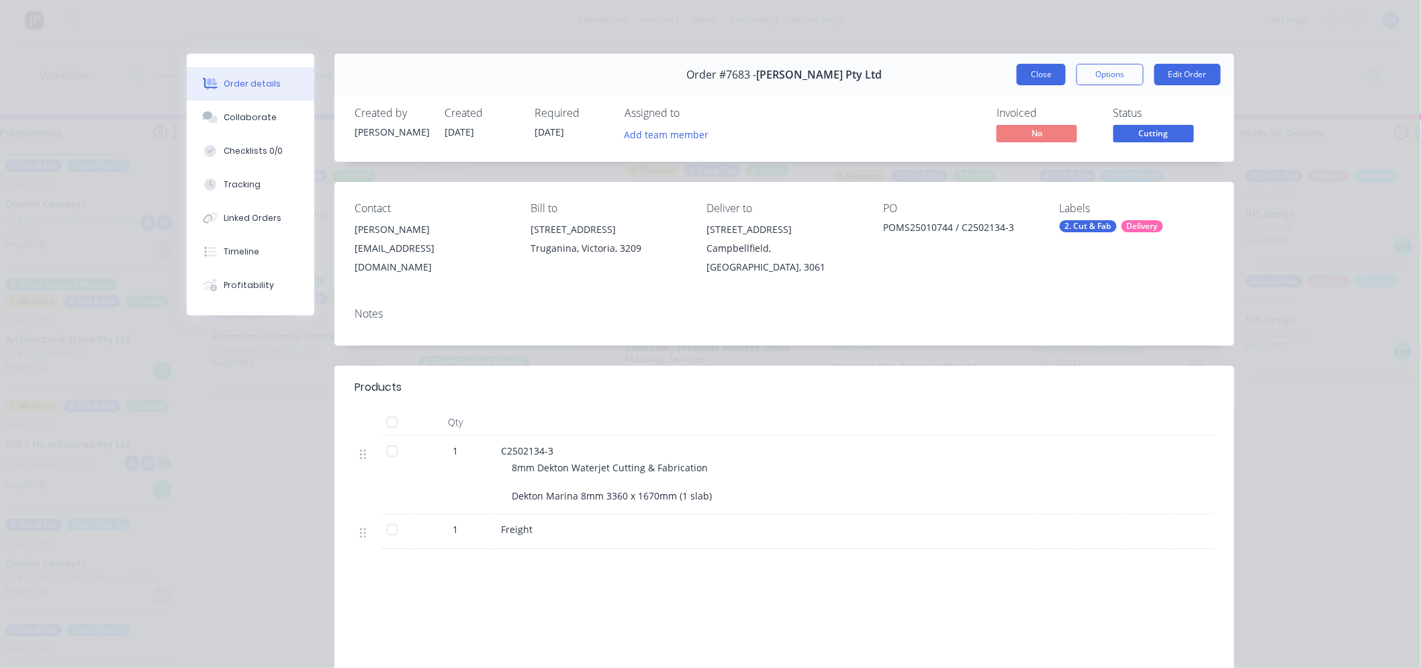
click at [1042, 83] on button "Close" at bounding box center [1041, 74] width 49 height 21
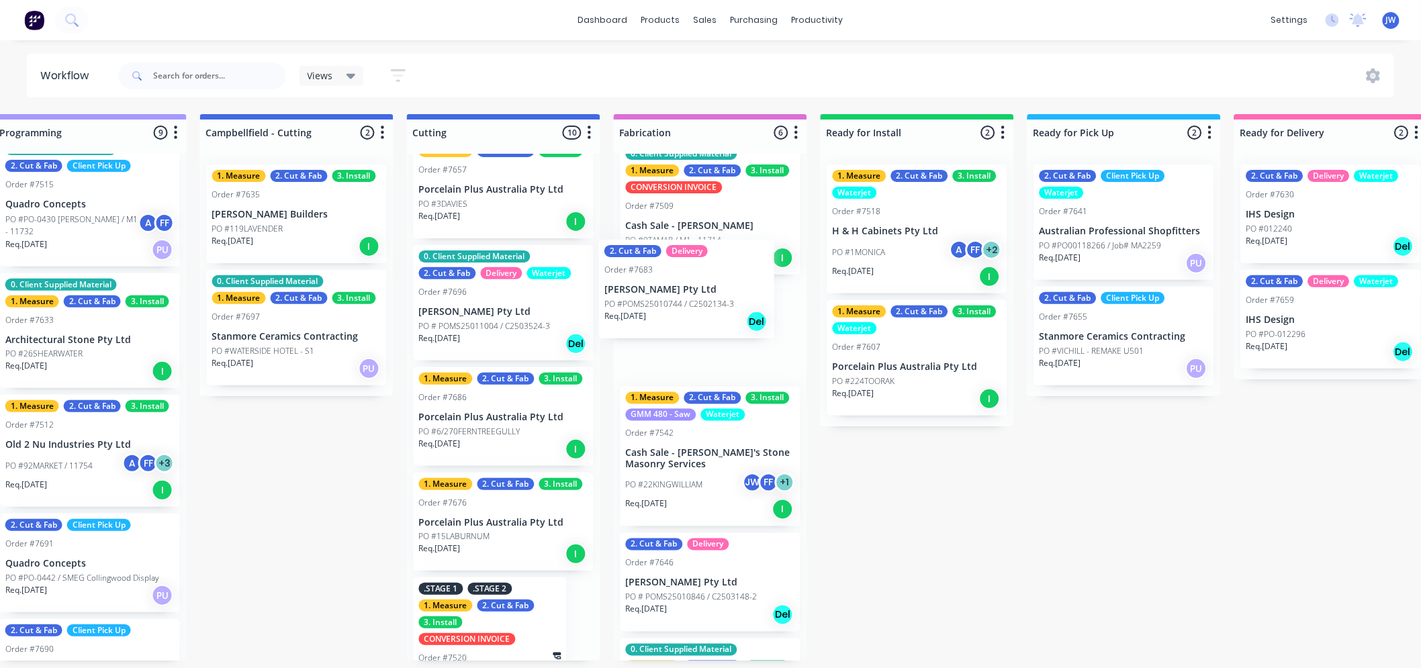
drag, startPoint x: 481, startPoint y: 309, endPoint x: 679, endPoint y: 306, distance: 198.1
click at [679, 306] on div "Submitted 18 Status colour #273444 hex #273444 Save Cancel Summaries Total orde…" at bounding box center [539, 387] width 2824 height 547
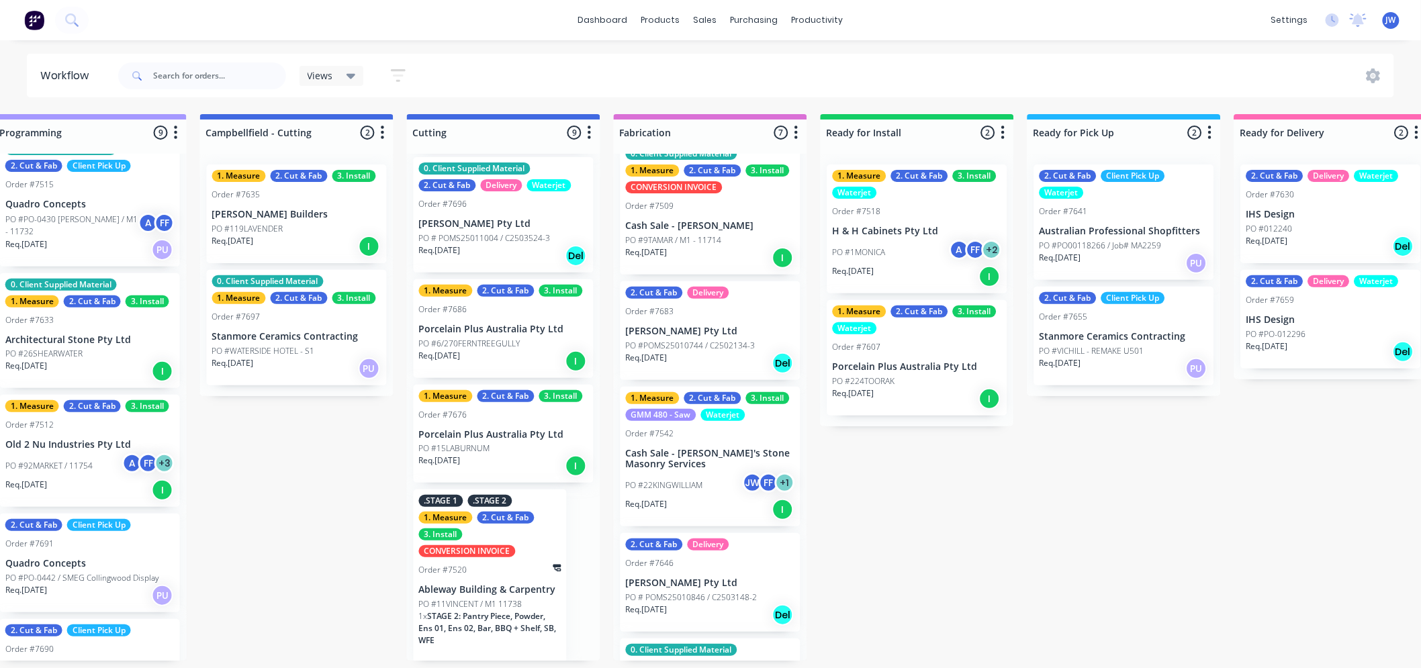
scroll to position [0, 0]
